Goal: Task Accomplishment & Management: Manage account settings

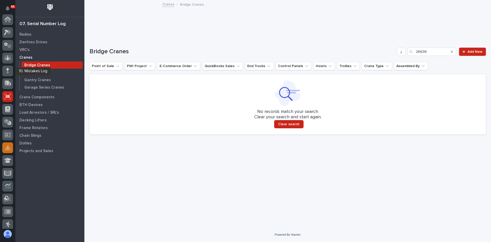
scroll to position [77, 0]
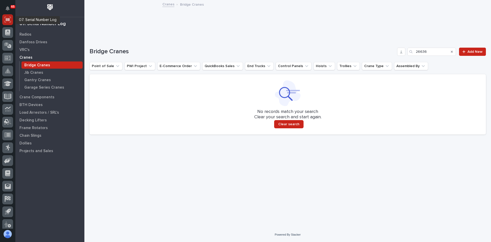
click at [7, 21] on icon at bounding box center [7, 20] width 7 height 6
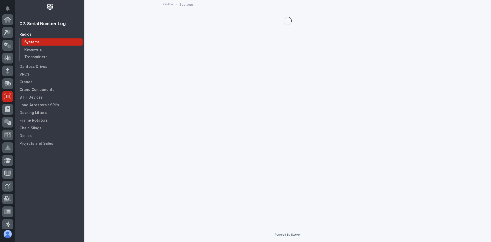
scroll to position [77, 0]
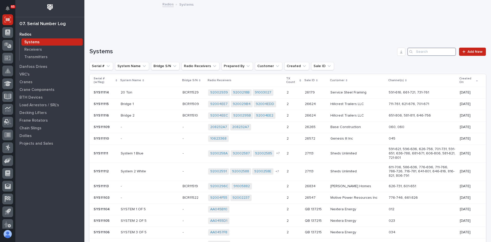
click at [420, 51] on input "Search" at bounding box center [431, 52] width 49 height 8
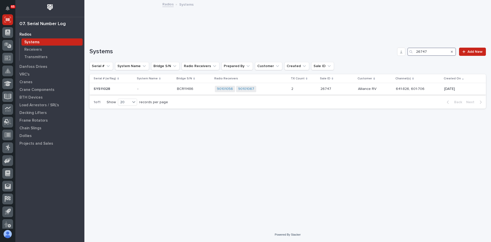
type input "26747"
click at [256, 90] on div "90101056 90101067 + 0" at bounding box center [251, 89] width 72 height 6
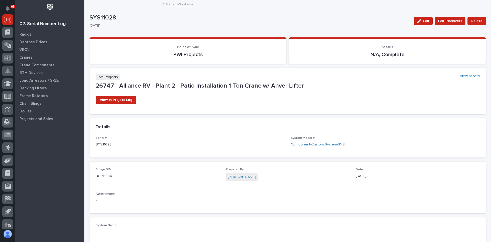
click at [176, 4] on link "Back to Systems" at bounding box center [179, 4] width 27 height 6
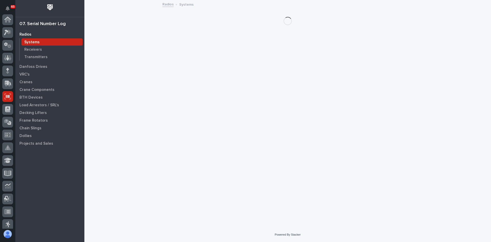
scroll to position [77, 0]
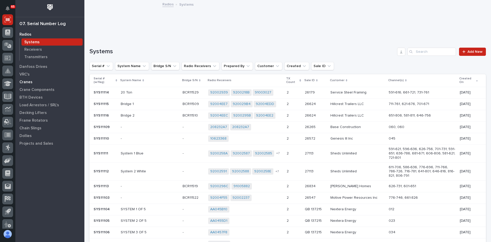
click at [29, 83] on p "Cranes" at bounding box center [25, 82] width 13 height 5
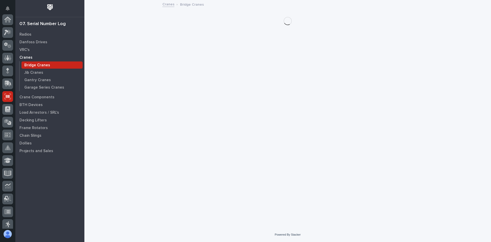
scroll to position [77, 0]
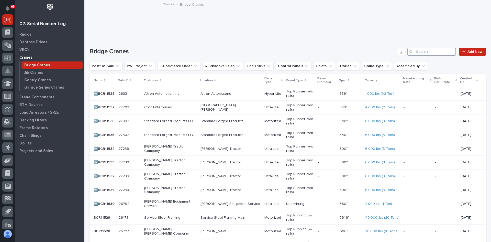
click at [431, 49] on input "Search" at bounding box center [431, 52] width 49 height 8
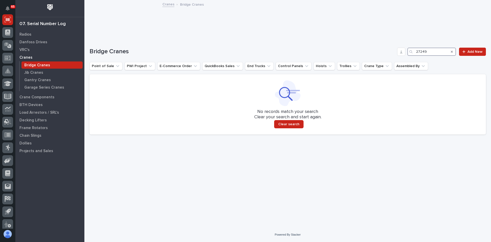
type input "27249"
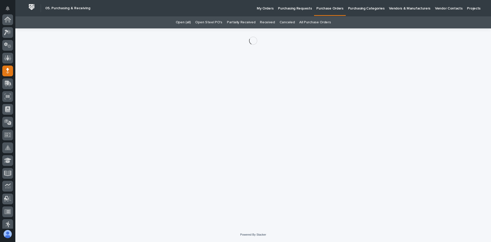
scroll to position [51, 0]
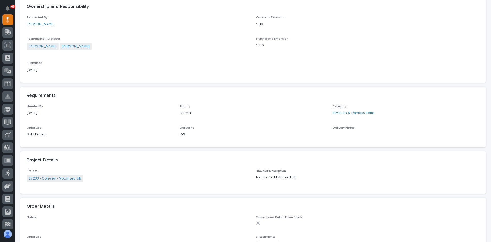
scroll to position [179, 0]
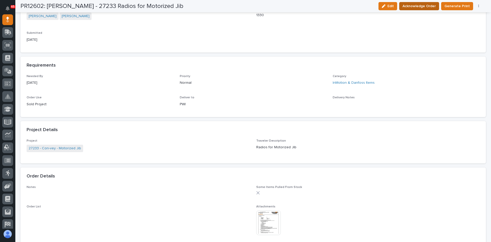
click at [417, 6] on span "Acknowledge Order" at bounding box center [419, 6] width 33 height 6
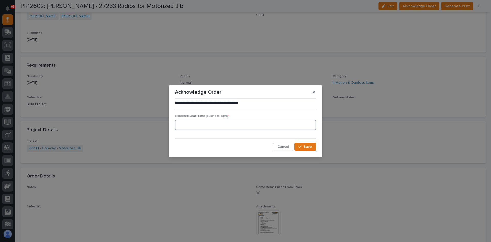
click at [190, 124] on input at bounding box center [245, 125] width 141 height 10
type input "0"
click at [309, 148] on span "Save" at bounding box center [308, 146] width 8 height 5
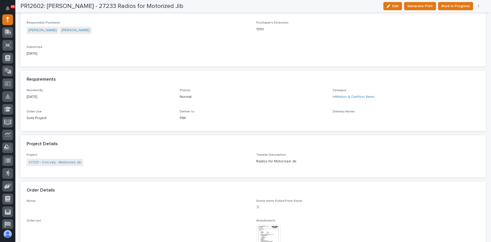
scroll to position [223, 0]
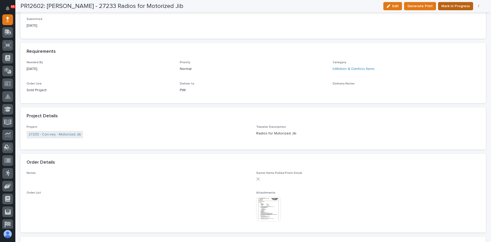
click at [456, 6] on span "Mark In Progress" at bounding box center [455, 6] width 28 height 6
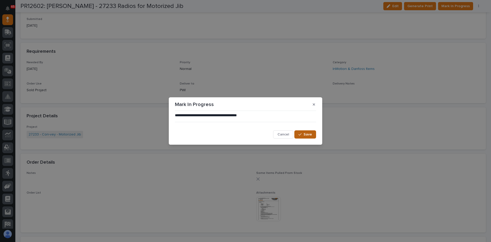
click at [306, 134] on span "Save" at bounding box center [308, 134] width 8 height 5
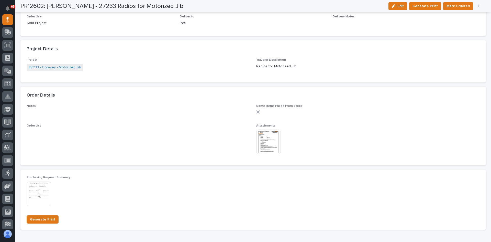
scroll to position [249, 0]
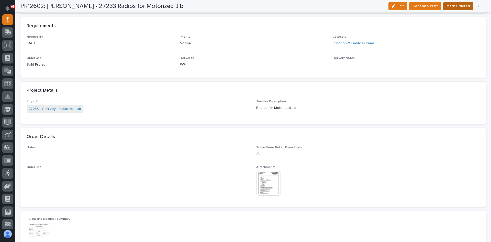
click at [462, 5] on span "Mark Ordered" at bounding box center [458, 6] width 23 height 6
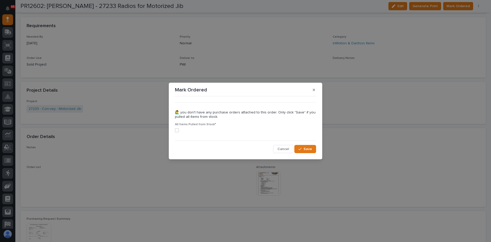
click at [176, 131] on span at bounding box center [177, 130] width 4 height 4
click at [305, 151] on span "Save" at bounding box center [308, 149] width 8 height 5
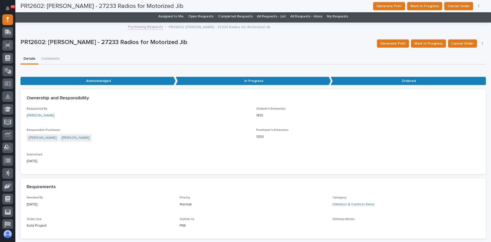
scroll to position [0, 0]
